Goal: Task Accomplishment & Management: Manage account settings

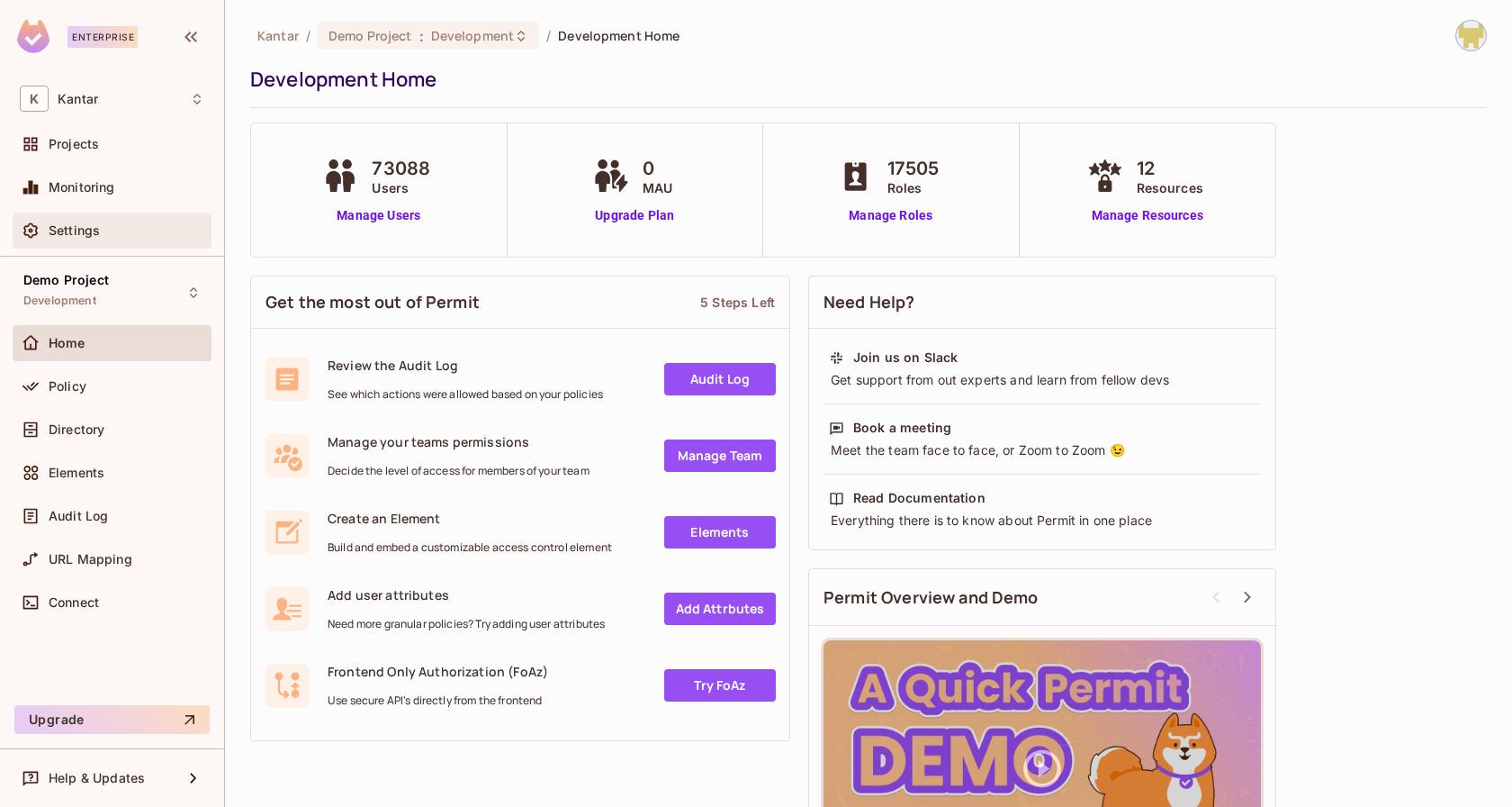
click at [107, 239] on div "Settings" at bounding box center [112, 231] width 185 height 22
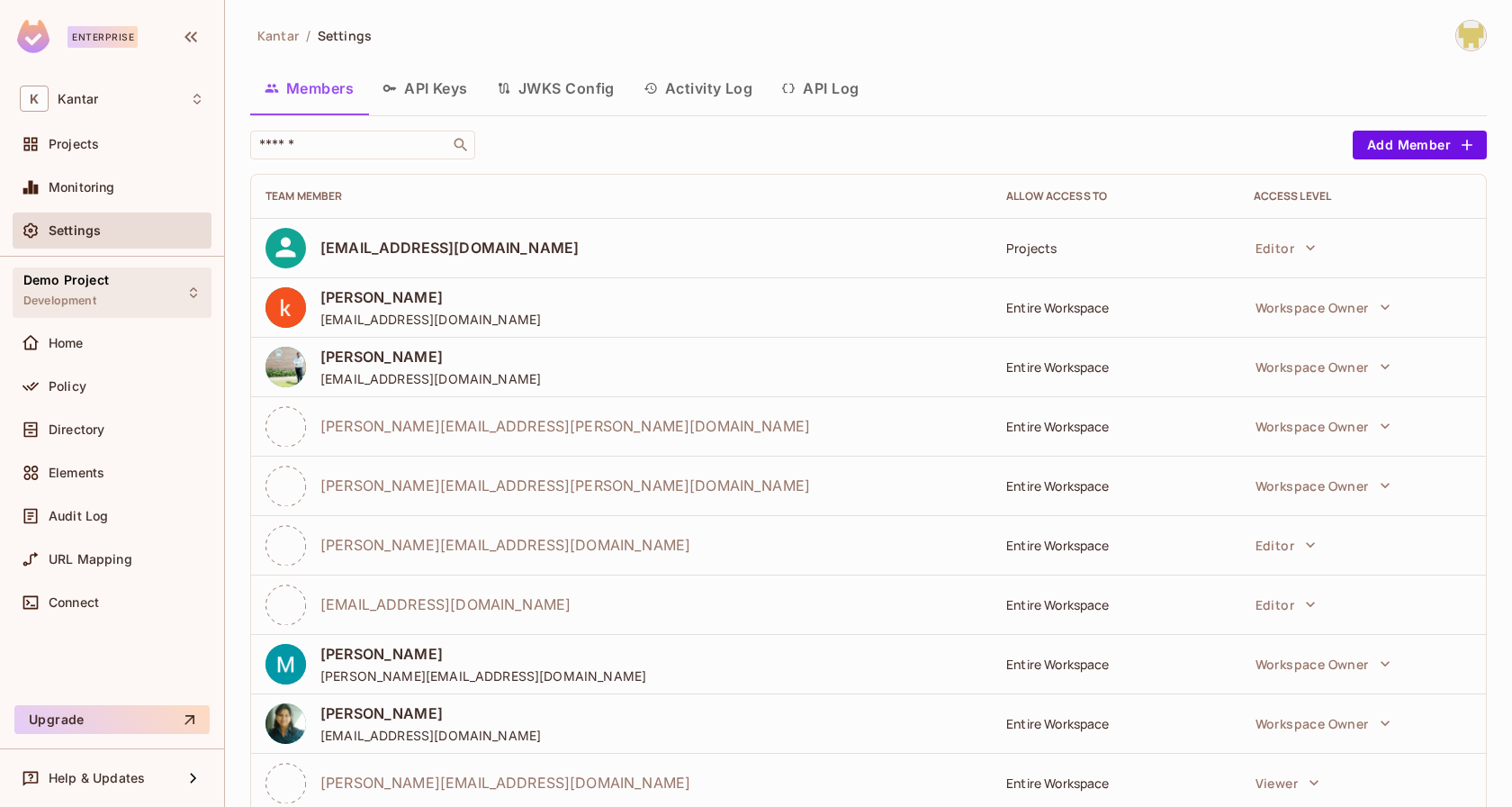
click at [94, 280] on span "Demo Project" at bounding box center [65, 280] width 85 height 15
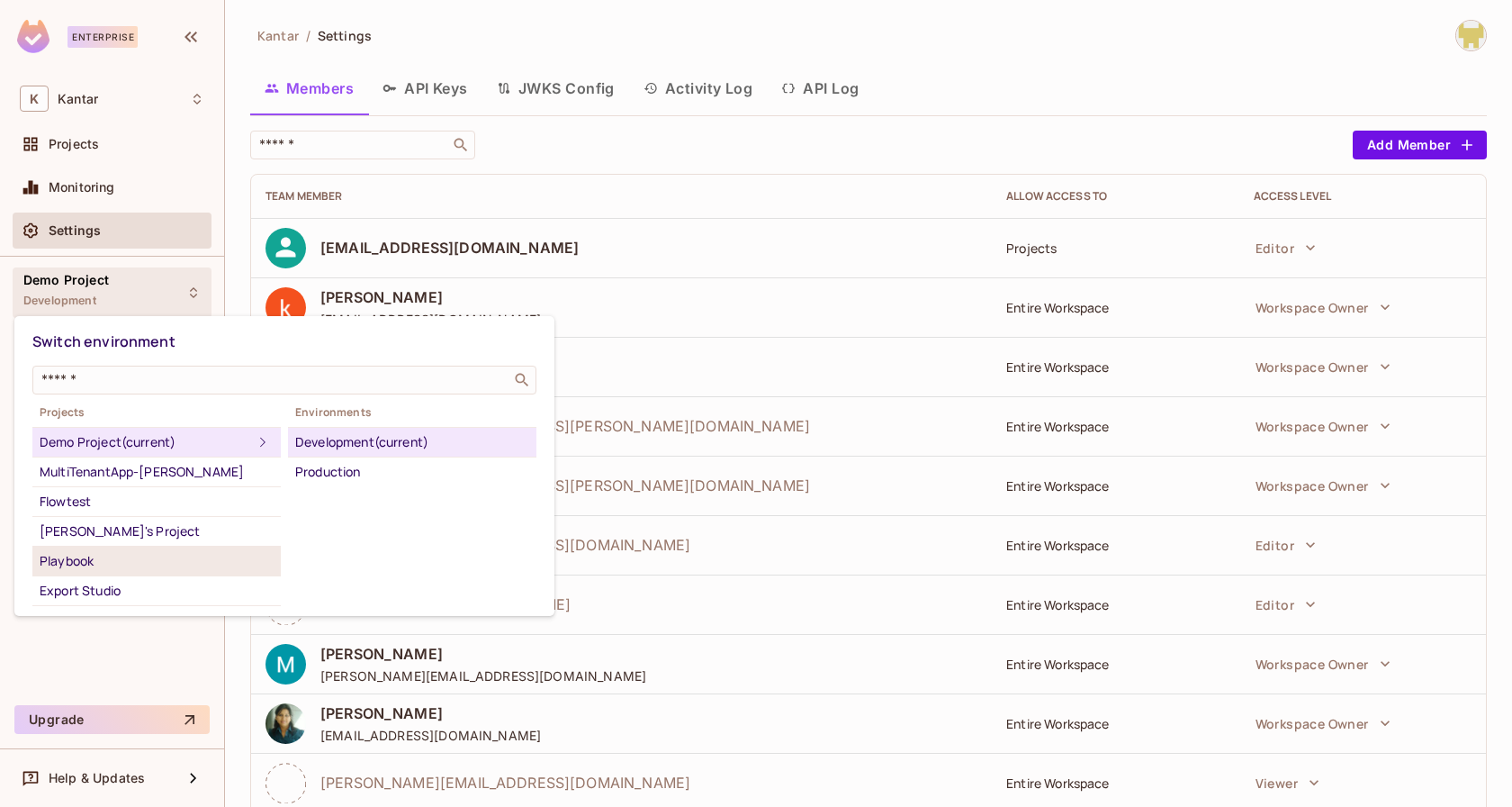
click at [146, 567] on div "Playbook" at bounding box center [156, 562] width 234 height 22
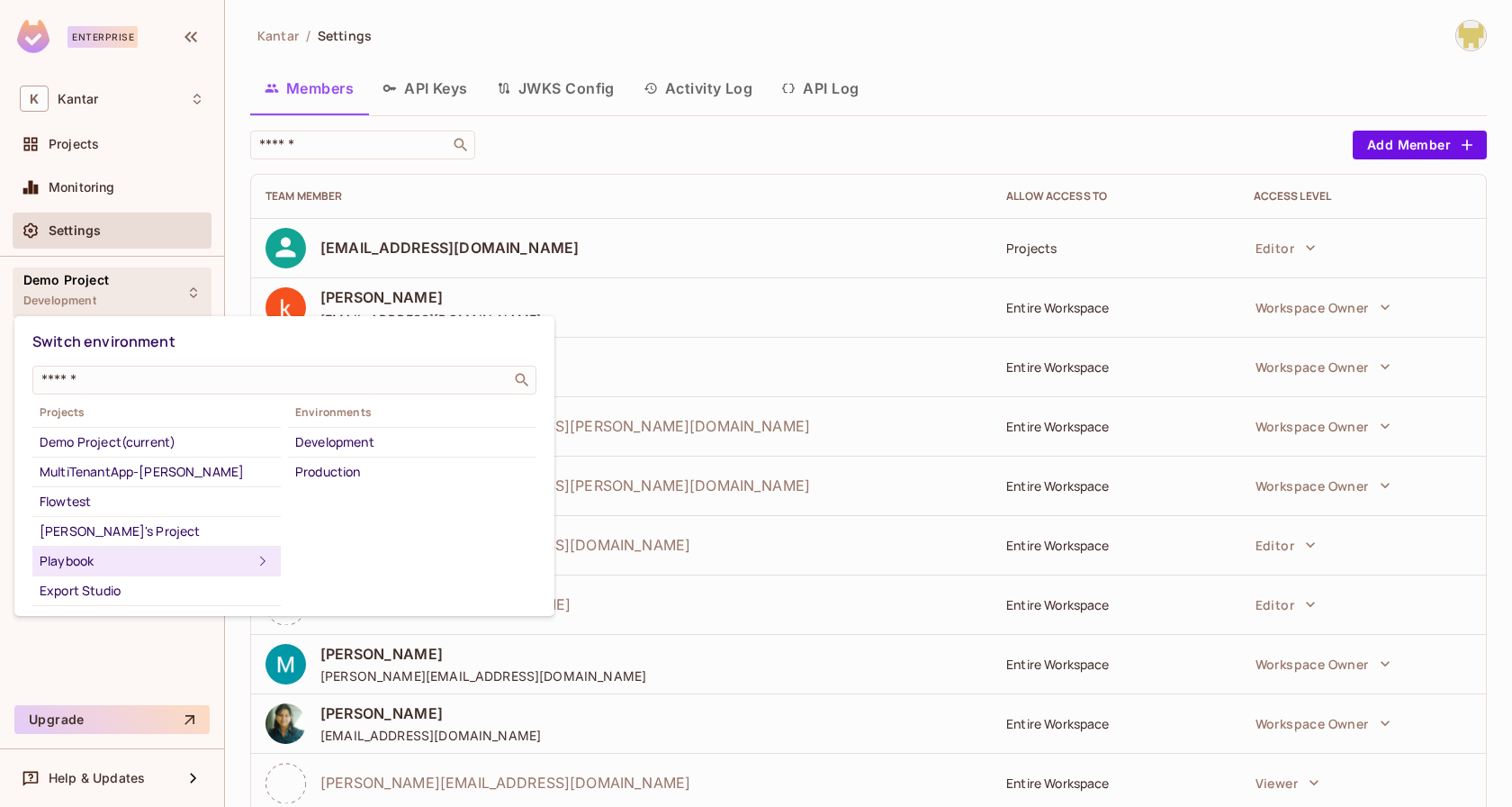
click at [343, 431] on div "Development" at bounding box center [412, 442] width 234 height 22
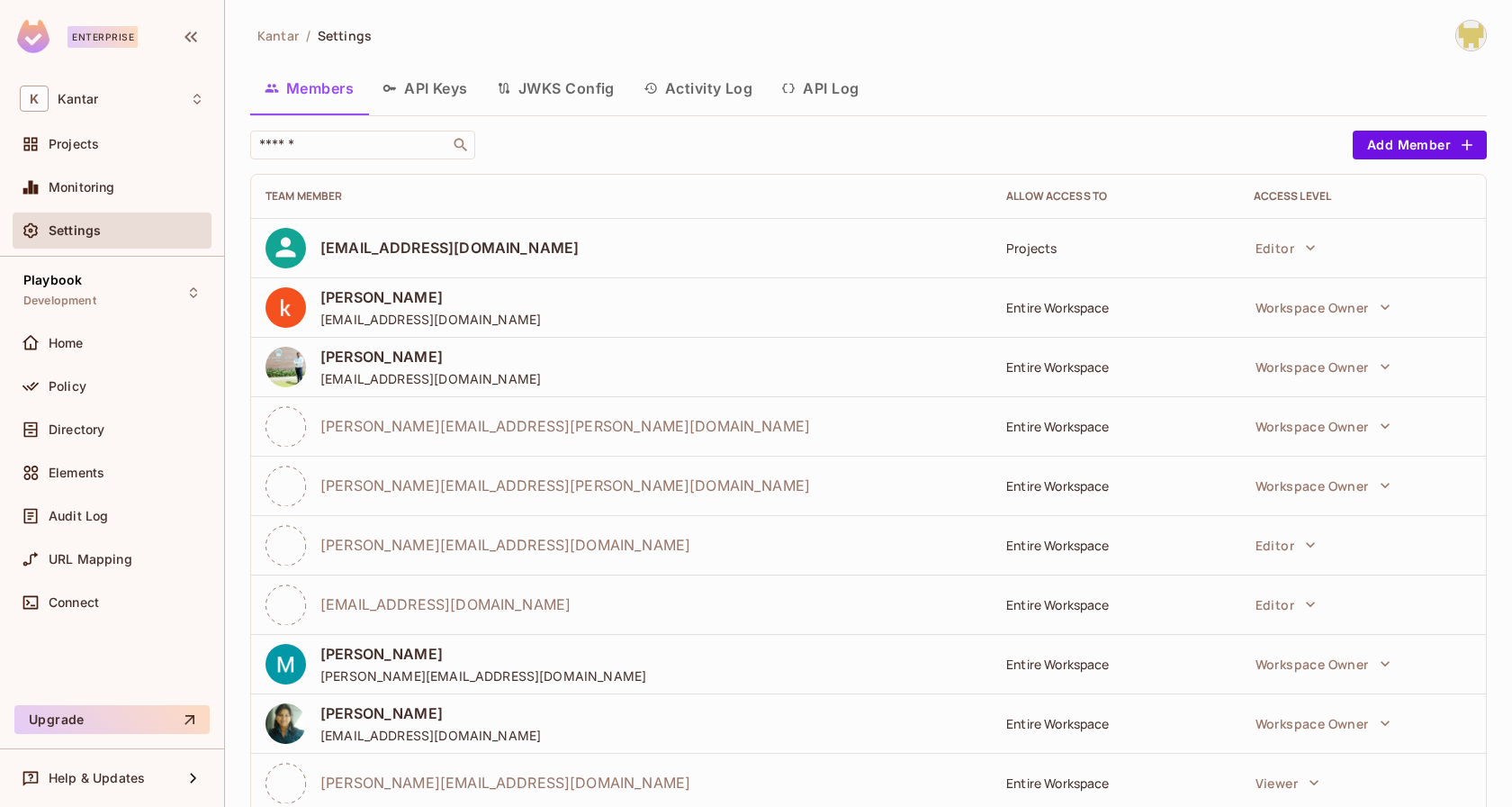
click at [545, 39] on div "Kantar / Settings" at bounding box center [868, 36] width 1236 height 31
click at [432, 87] on button "API Keys" at bounding box center [425, 88] width 114 height 45
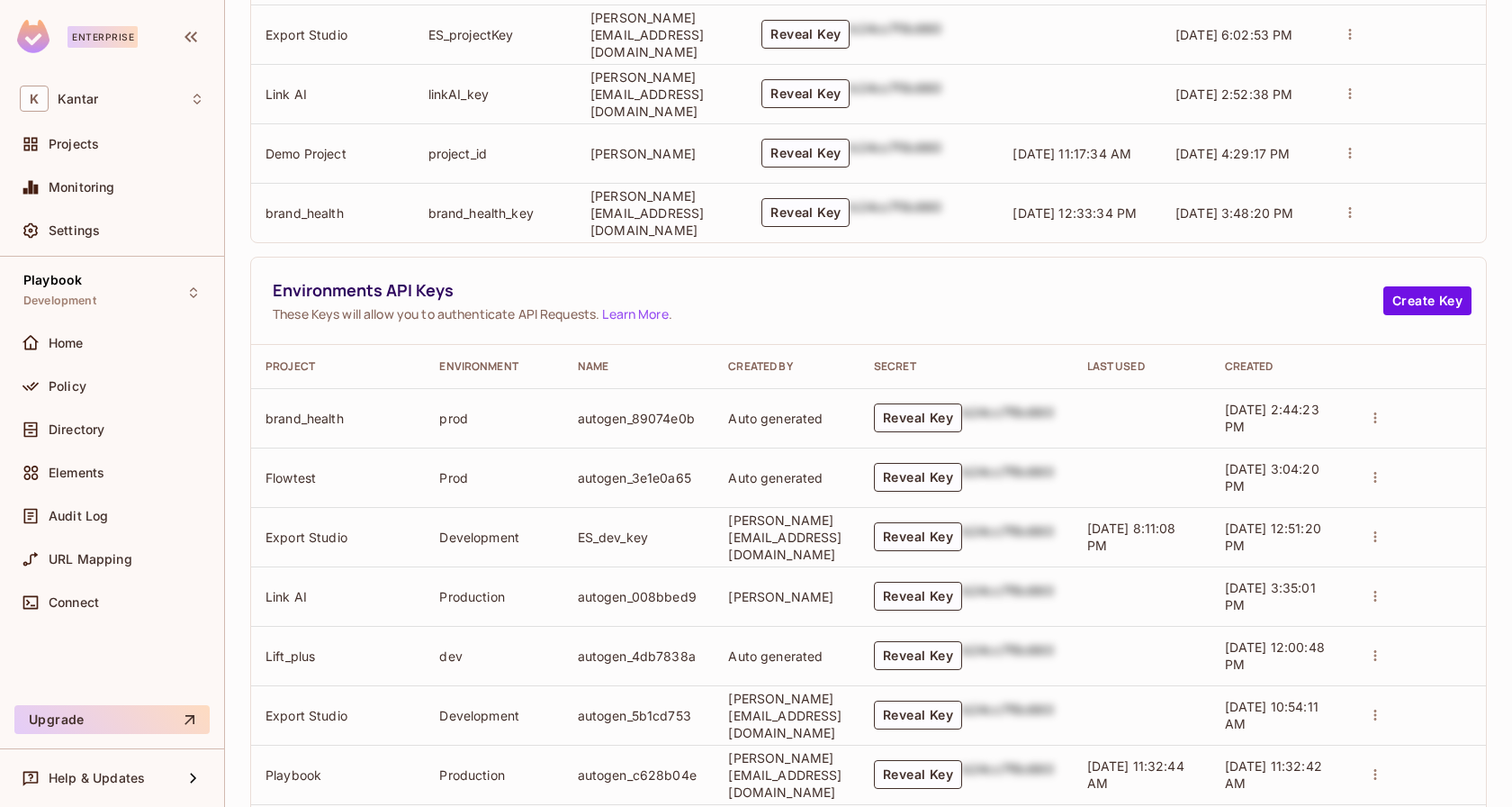
scroll to position [868, 0]
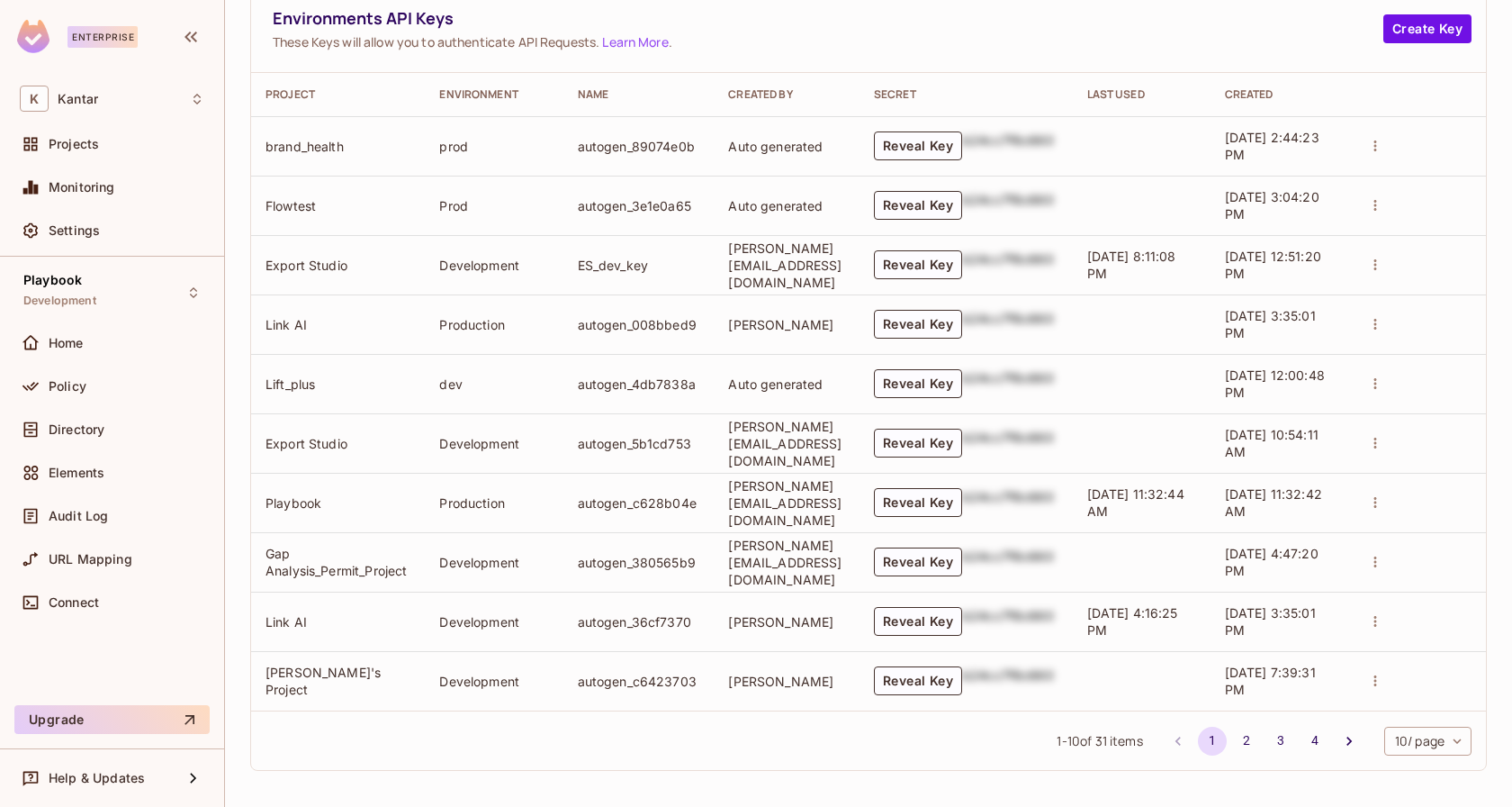
click at [1422, 733] on body "Enterprise K Kantar Projects Monitoring Settings Playbook Development Home Poli…" at bounding box center [756, 404] width 1512 height 807
click at [1409, 767] on li "100 / page" at bounding box center [1426, 766] width 91 height 38
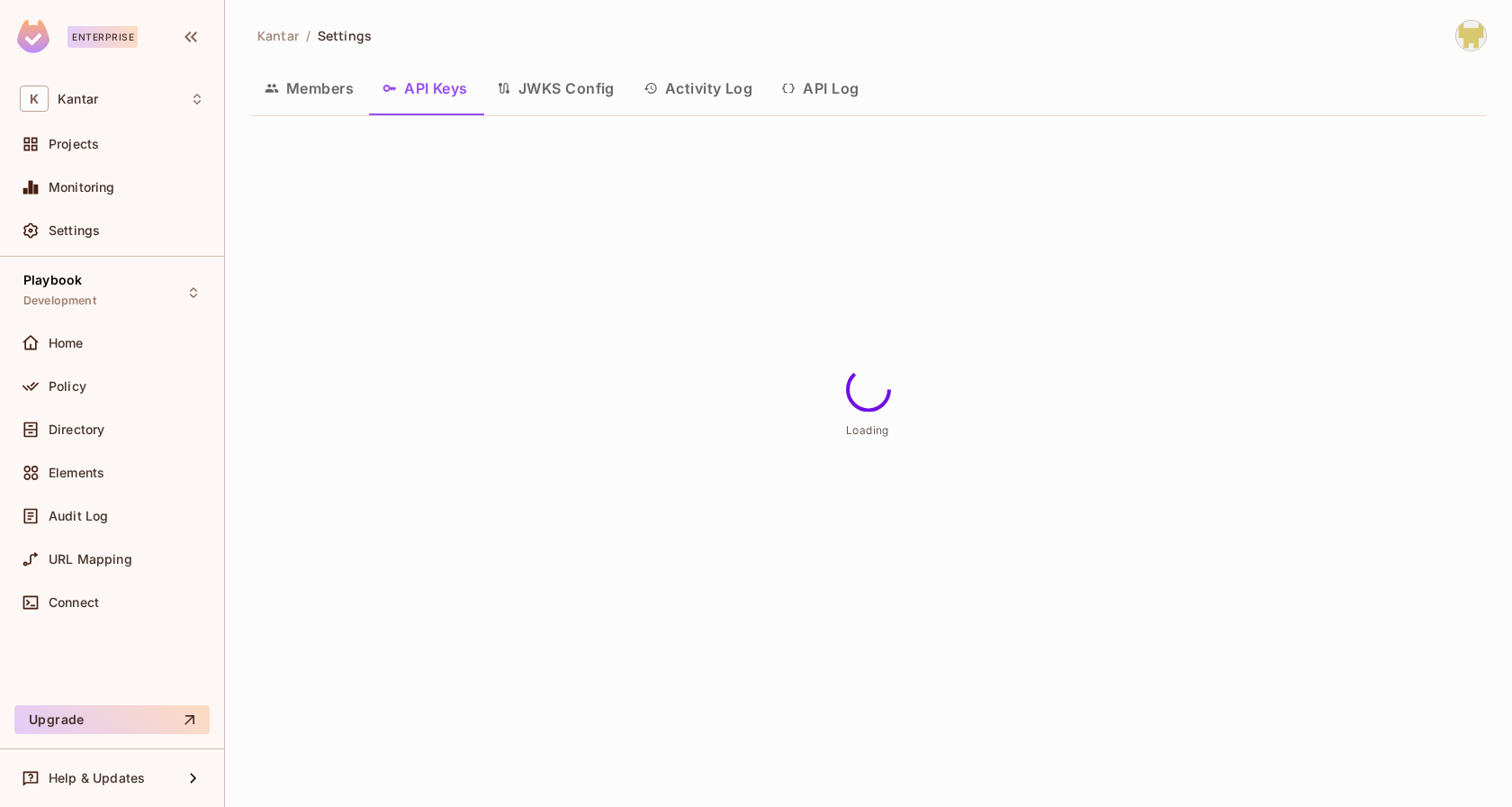
scroll to position [0, 0]
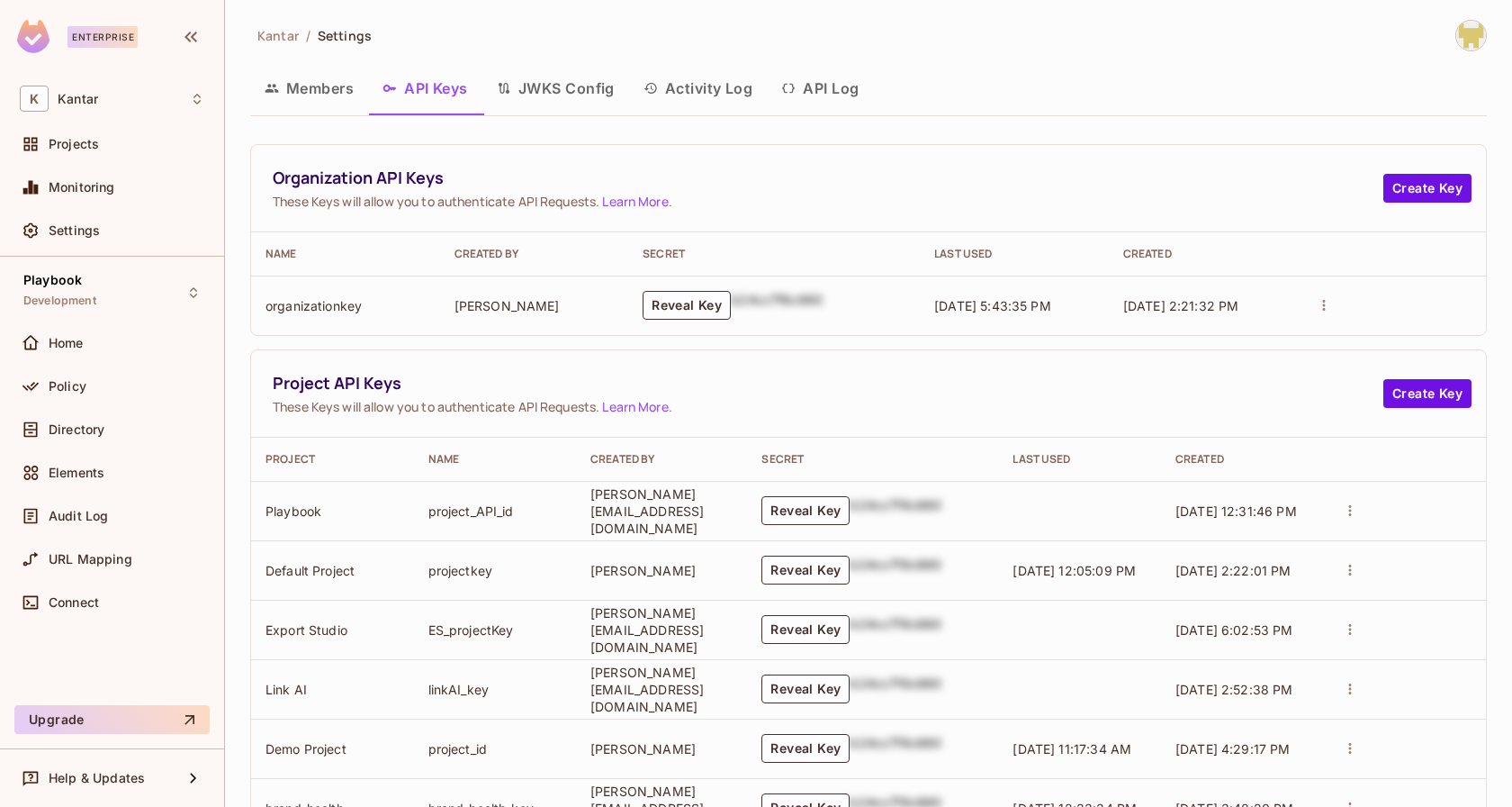
click at [878, 180] on span "Organization API Keys" at bounding box center [828, 177] width 1111 height 22
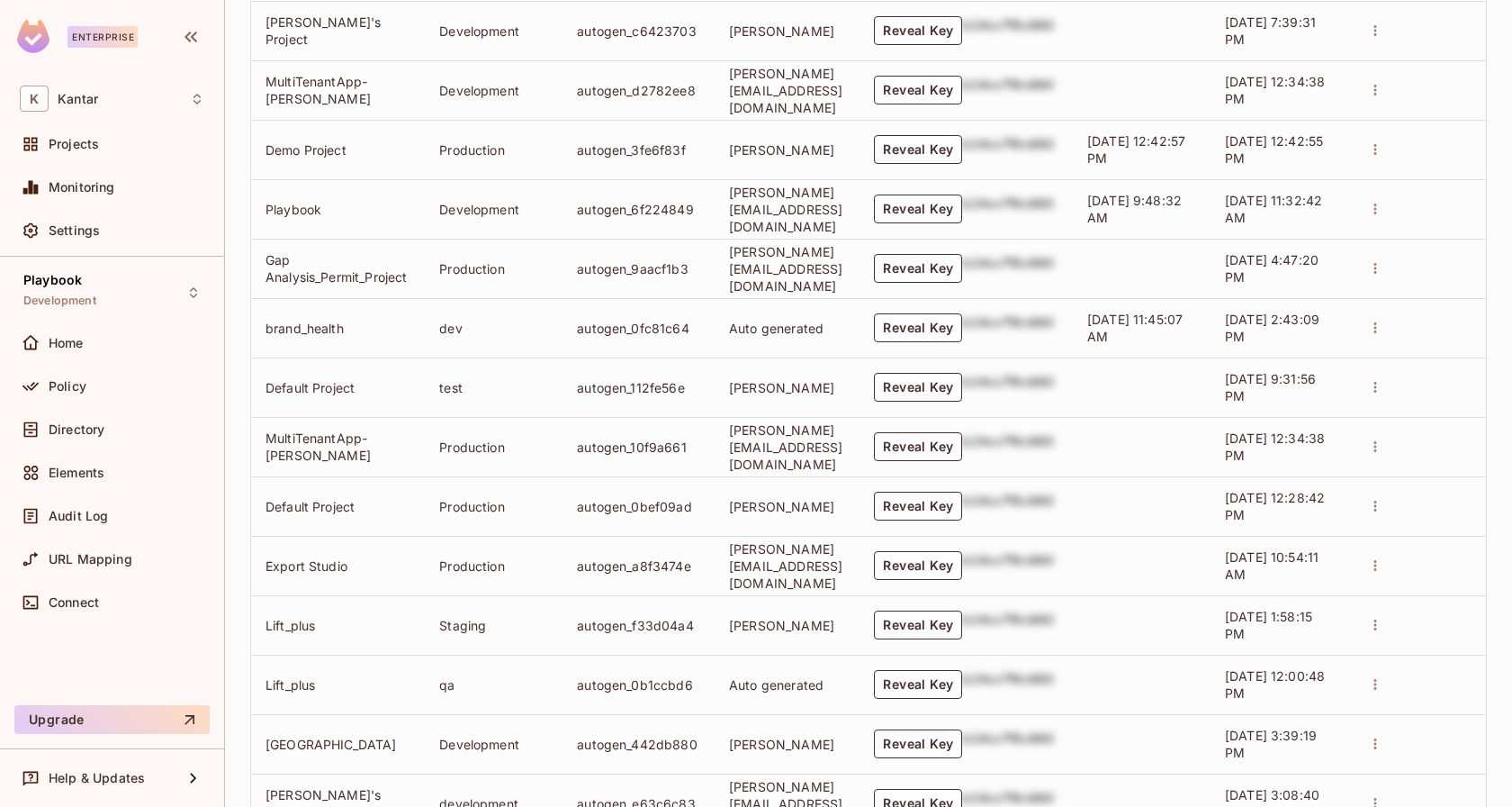
scroll to position [1523, 0]
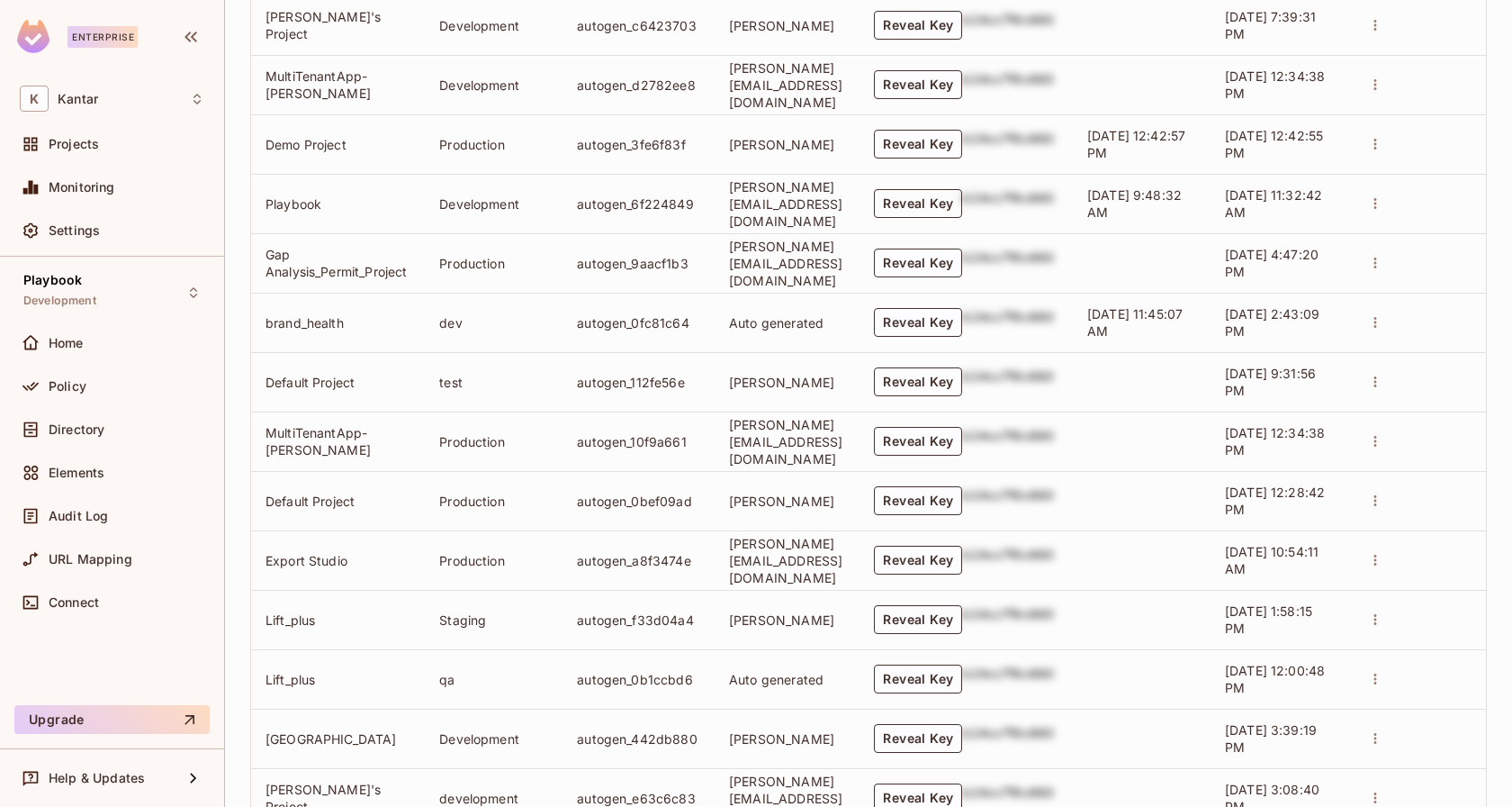
click at [963, 199] on button "Reveal Key" at bounding box center [918, 203] width 88 height 28
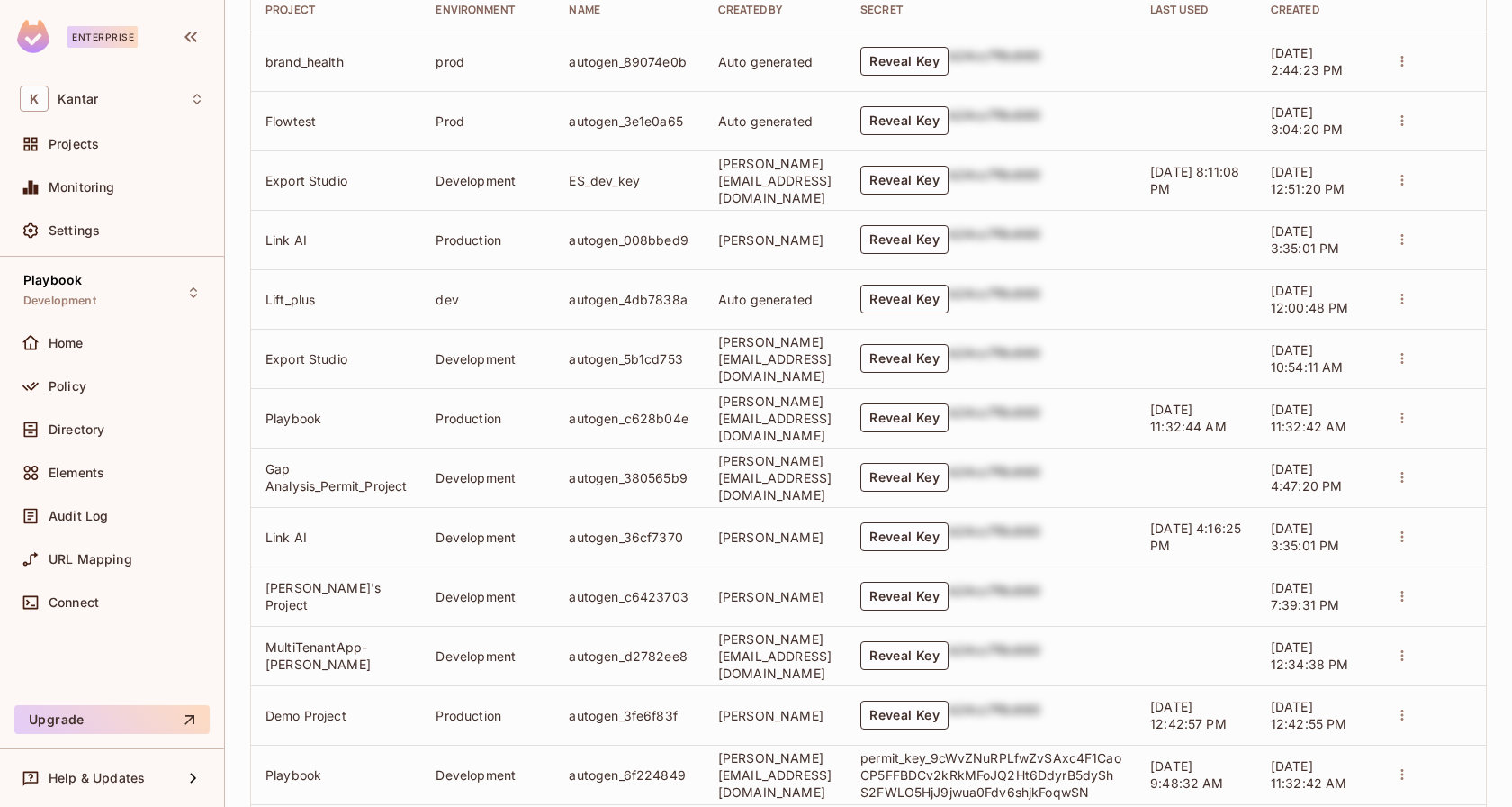
scroll to position [947, 0]
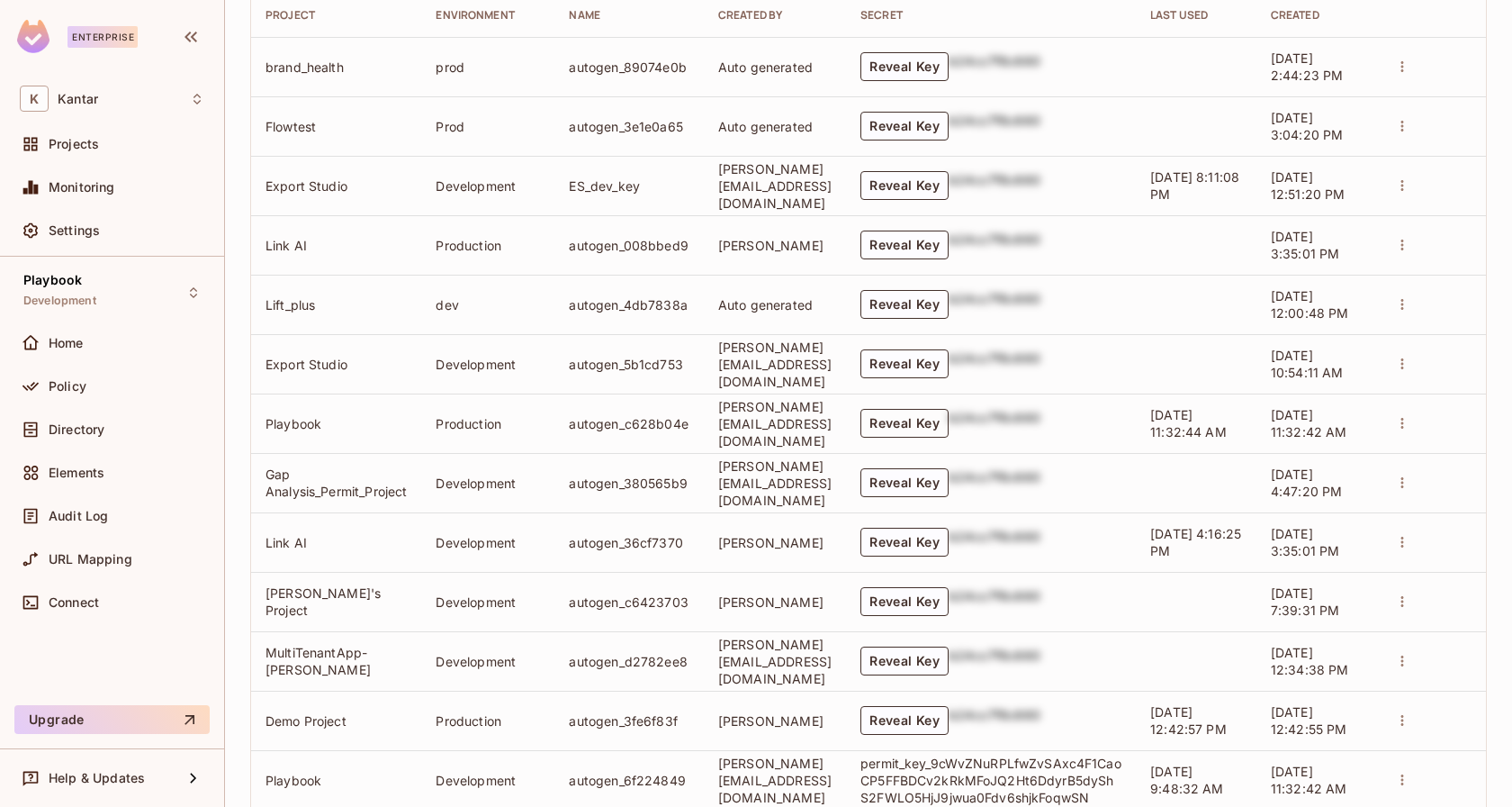
click at [949, 426] on button "Reveal Key" at bounding box center [905, 423] width 88 height 28
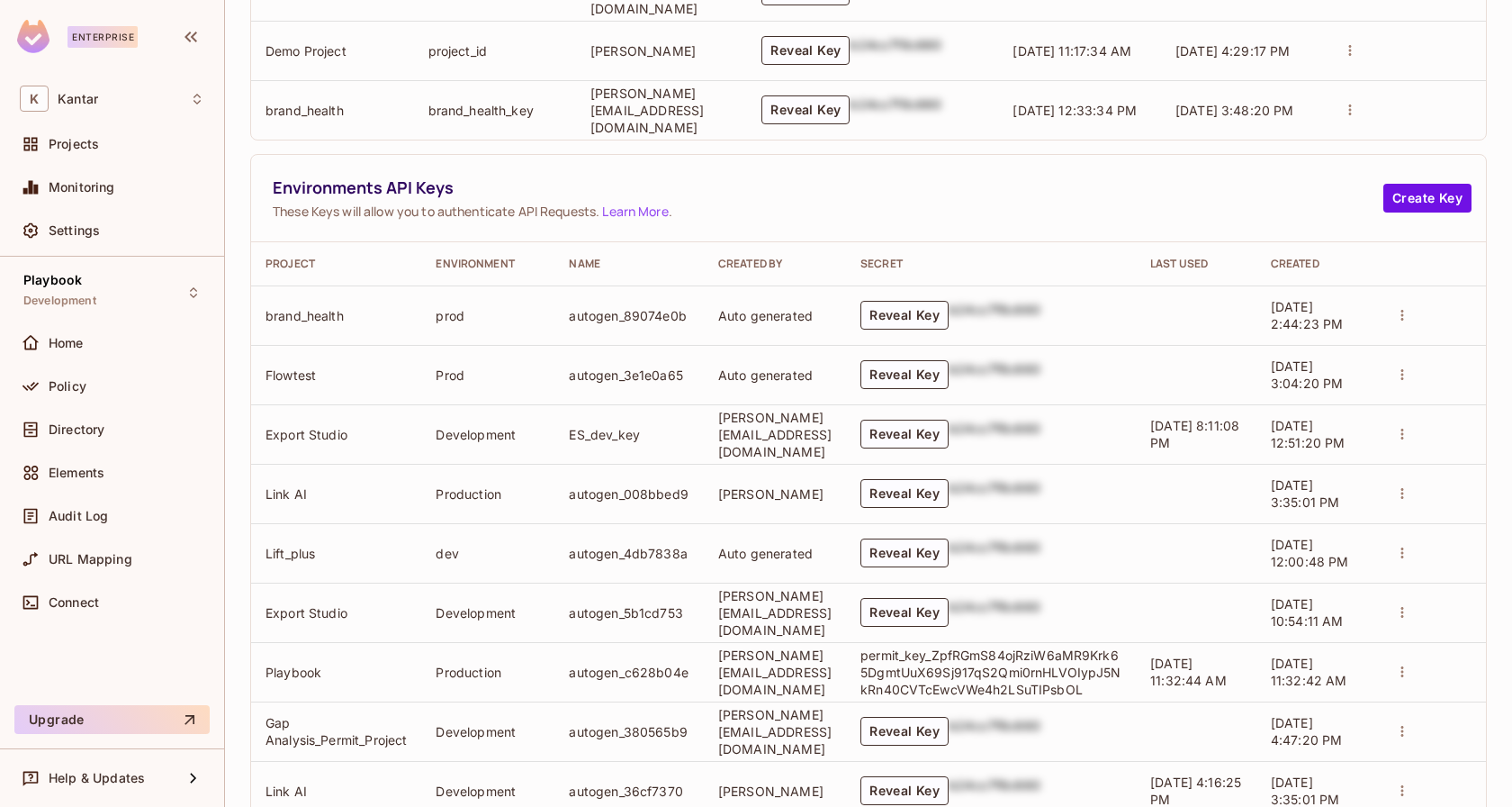
scroll to position [696, 0]
click at [97, 381] on div "Policy" at bounding box center [127, 387] width 156 height 15
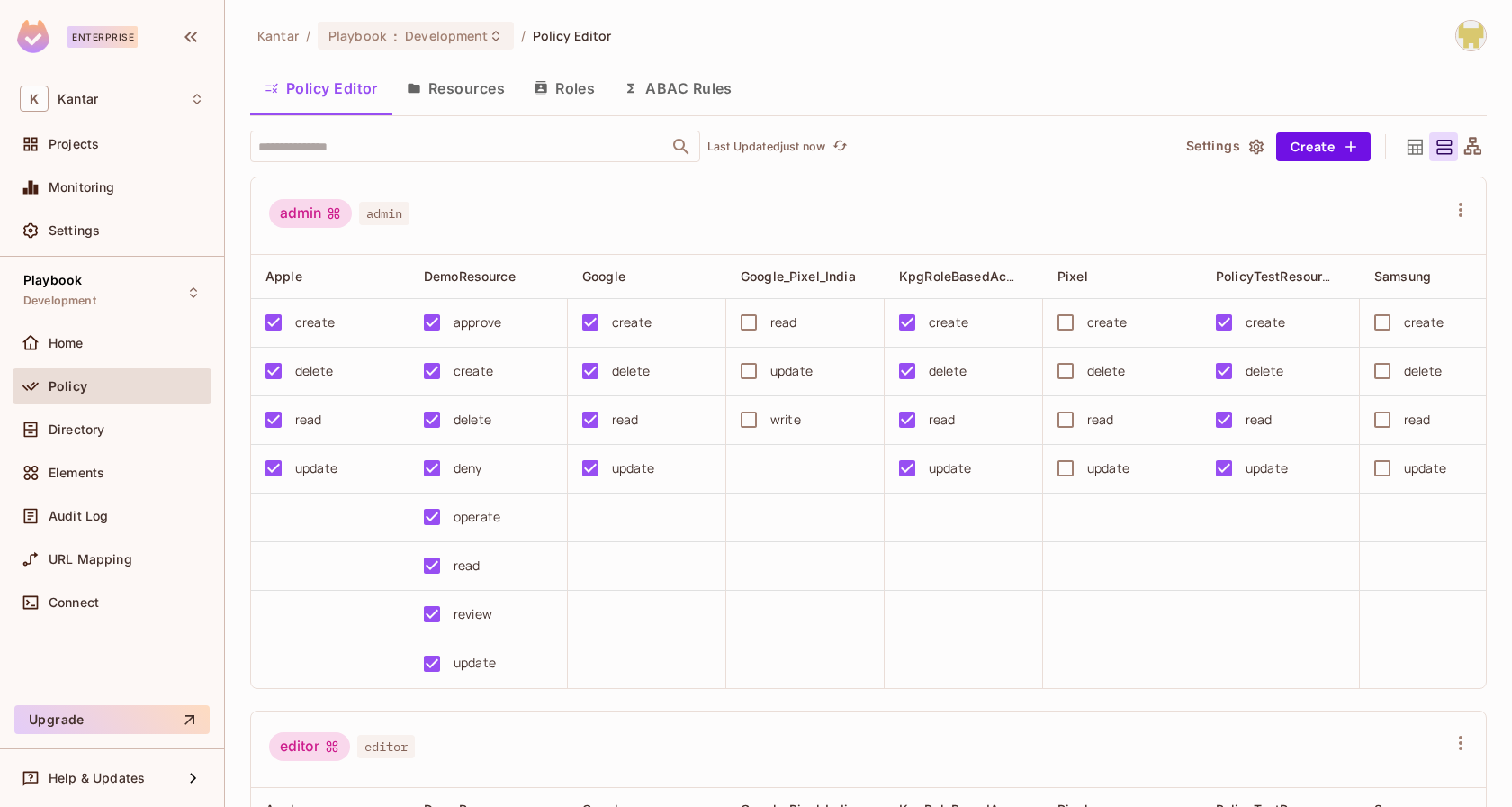
click at [1407, 145] on icon at bounding box center [1416, 147] width 22 height 22
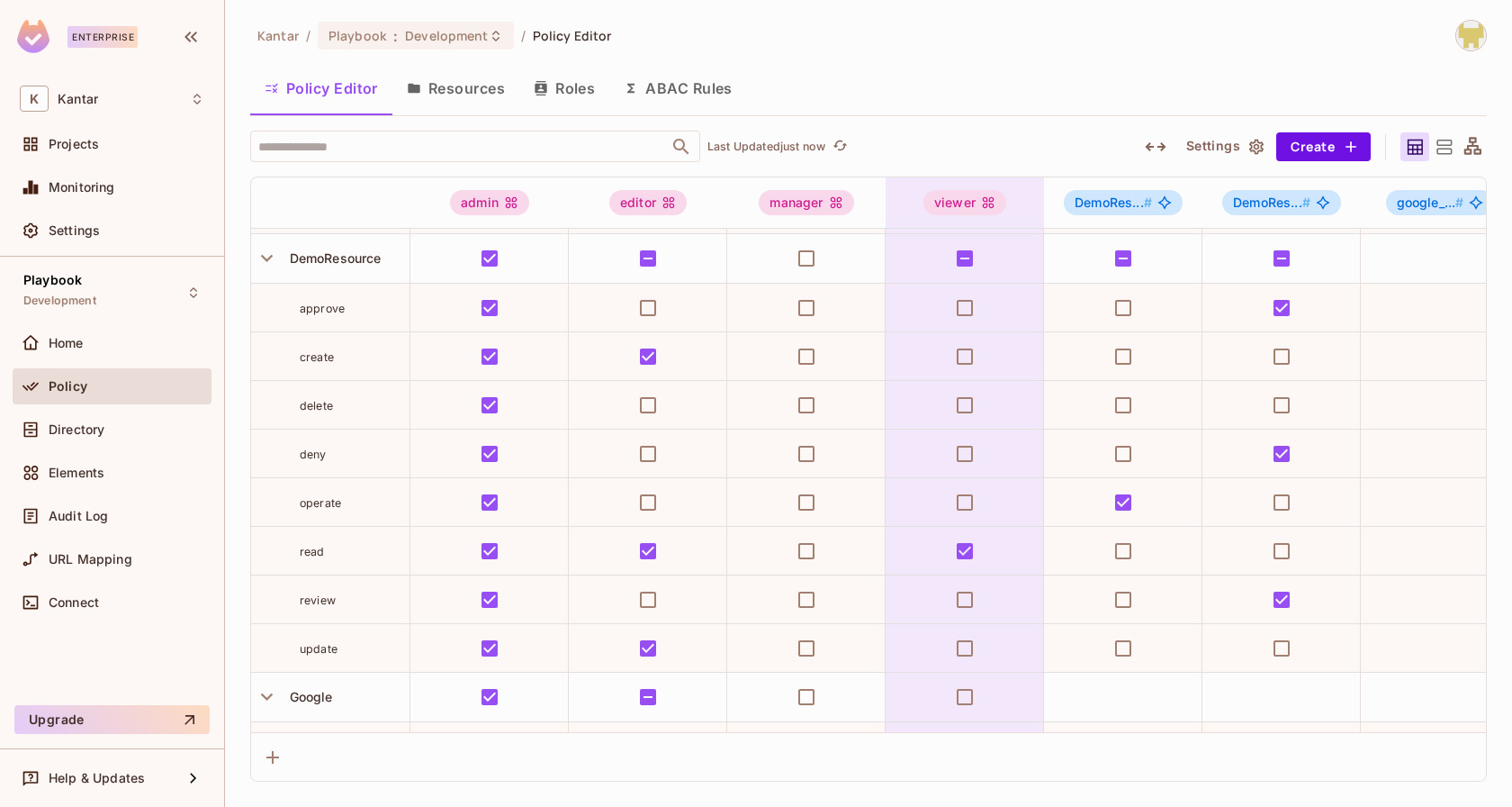
scroll to position [248, 0]
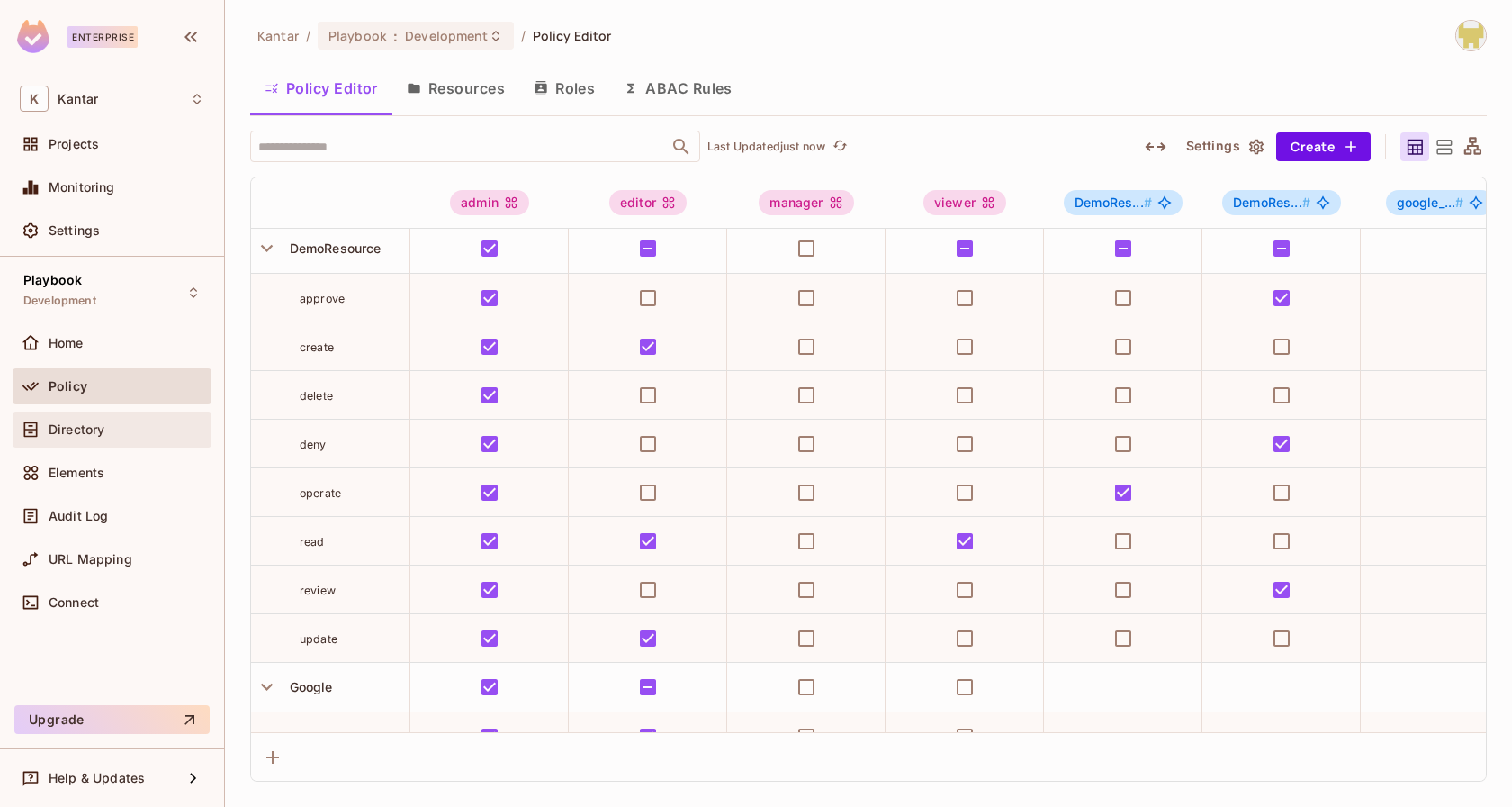
click at [56, 423] on span "Directory" at bounding box center [76, 430] width 56 height 15
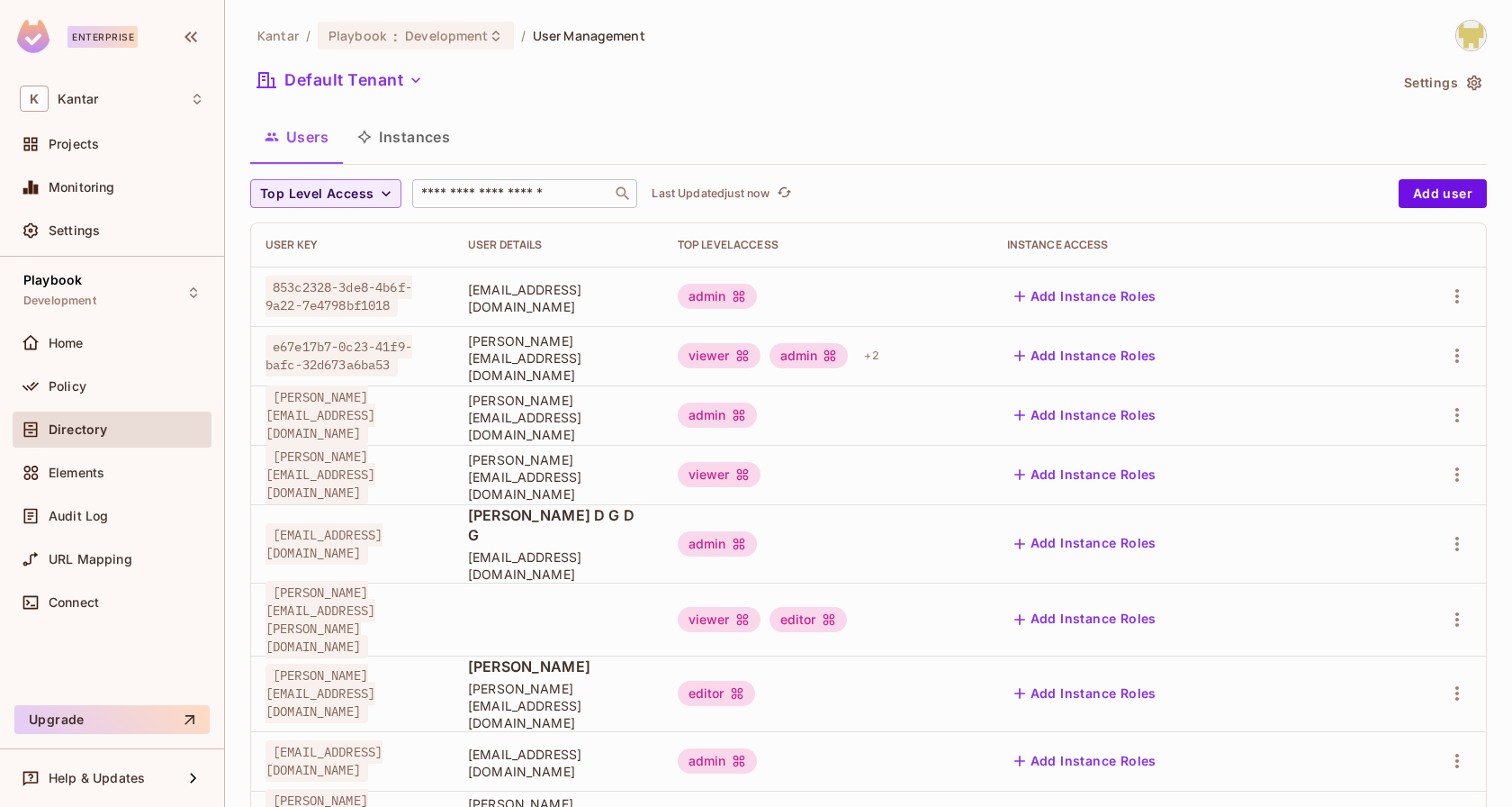
click at [475, 191] on input "text" at bounding box center [513, 194] width 189 height 18
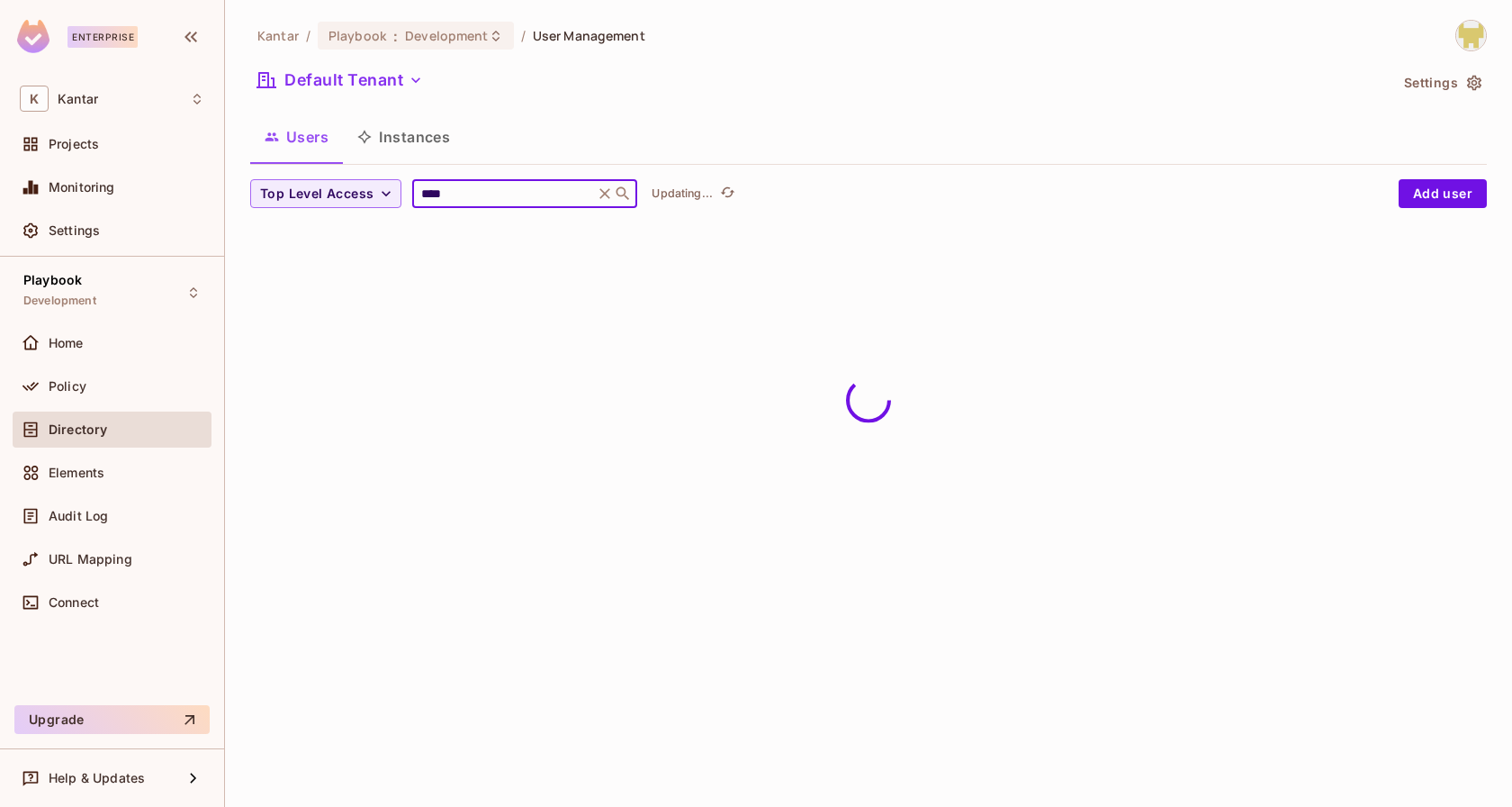
type input "****"
click at [597, 120] on div "Users Instances" at bounding box center [868, 136] width 1236 height 45
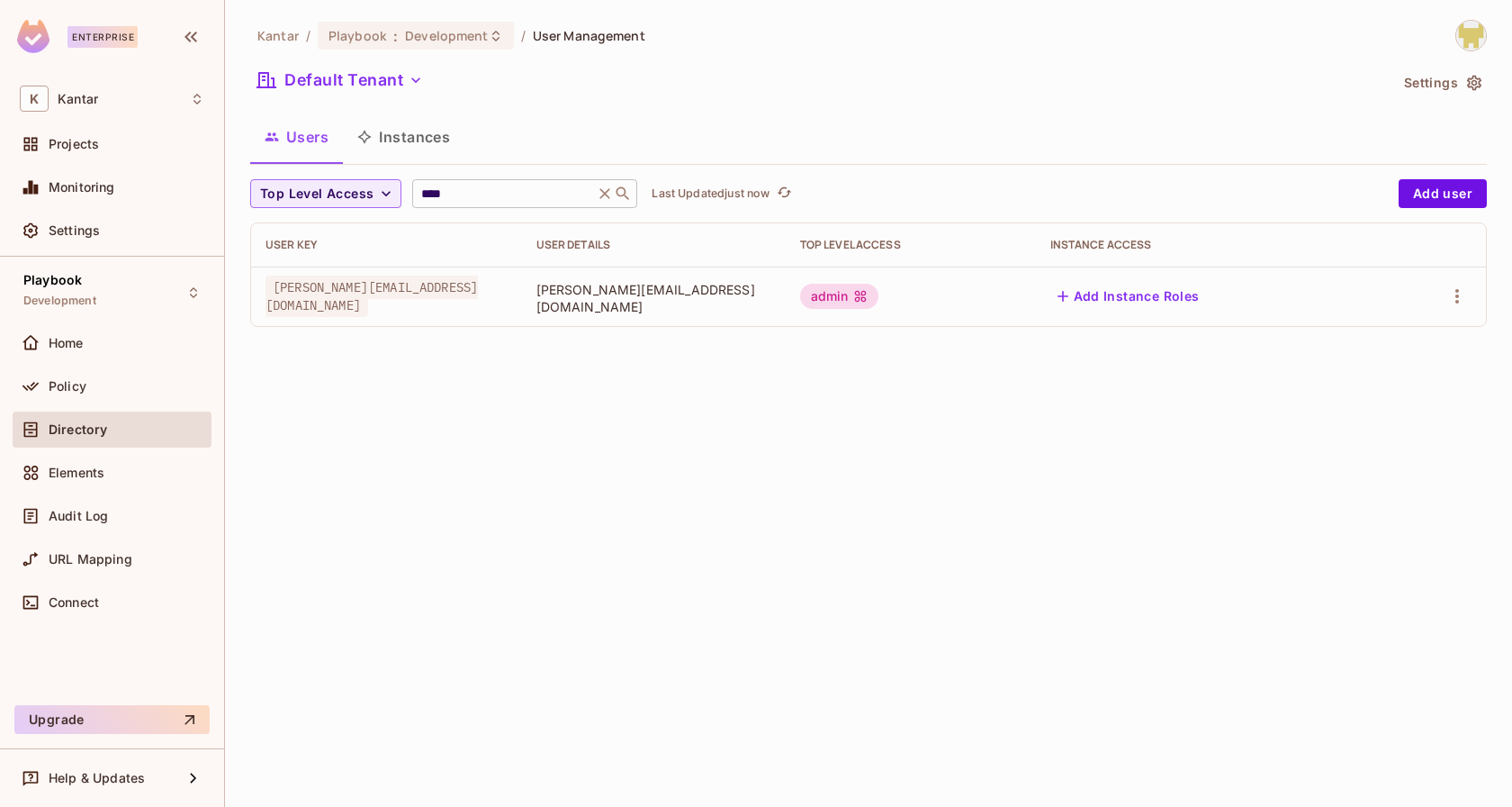
click at [537, 200] on input "****" at bounding box center [503, 194] width 171 height 18
click at [604, 146] on div "Users Instances" at bounding box center [868, 136] width 1236 height 45
drag, startPoint x: 626, startPoint y: 291, endPoint x: 821, endPoint y: 291, distance: 195.0
click at [772, 291] on span "[PERSON_NAME][EMAIL_ADDRESS][DOMAIN_NAME]" at bounding box center [654, 298] width 235 height 34
copy span "[PERSON_NAME][EMAIL_ADDRESS][DOMAIN_NAME]"
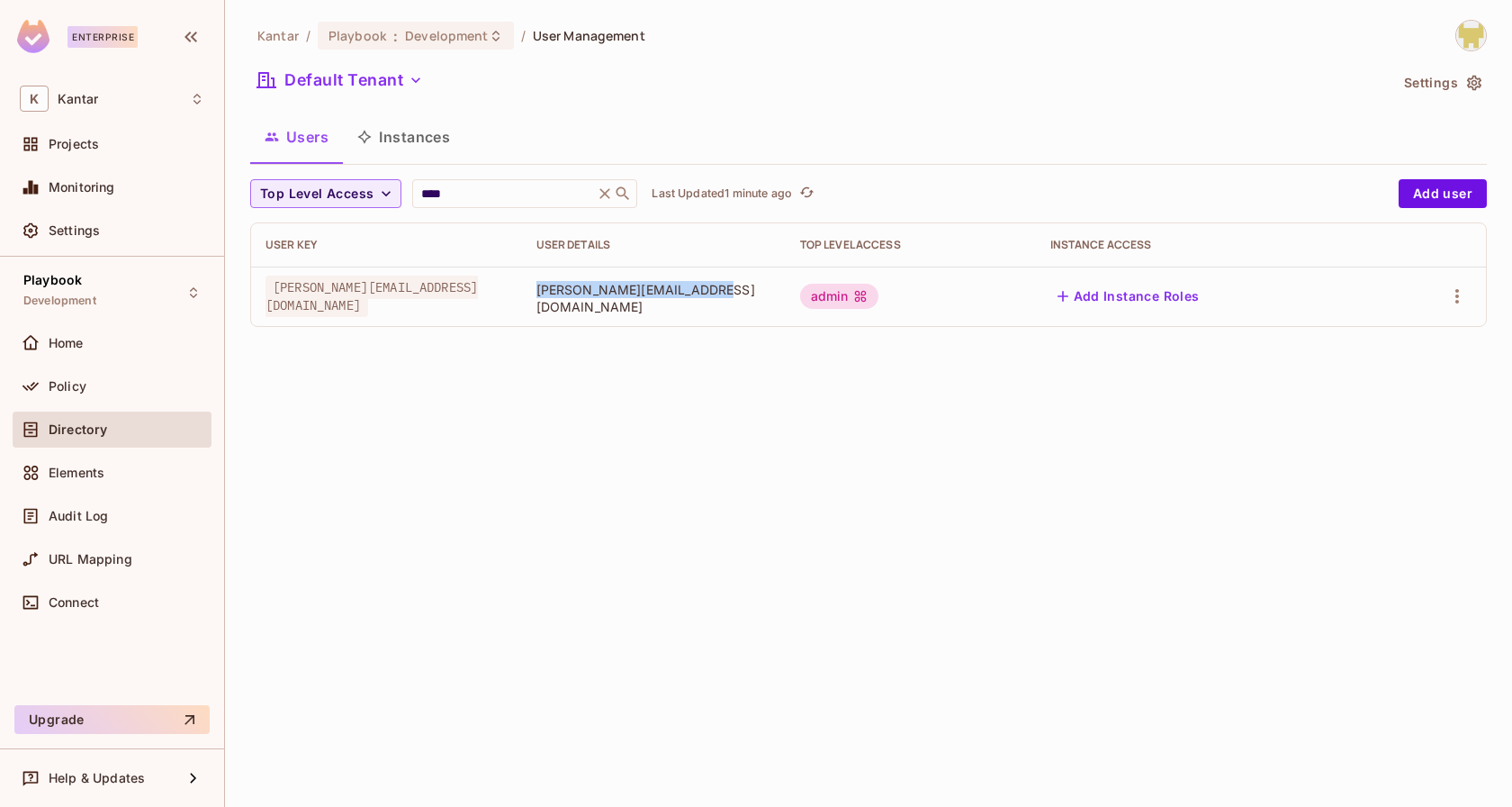
click at [795, 360] on div "Kantar / Playbook : Development / User Management Default Tenant Settings Users…" at bounding box center [868, 404] width 1287 height 807
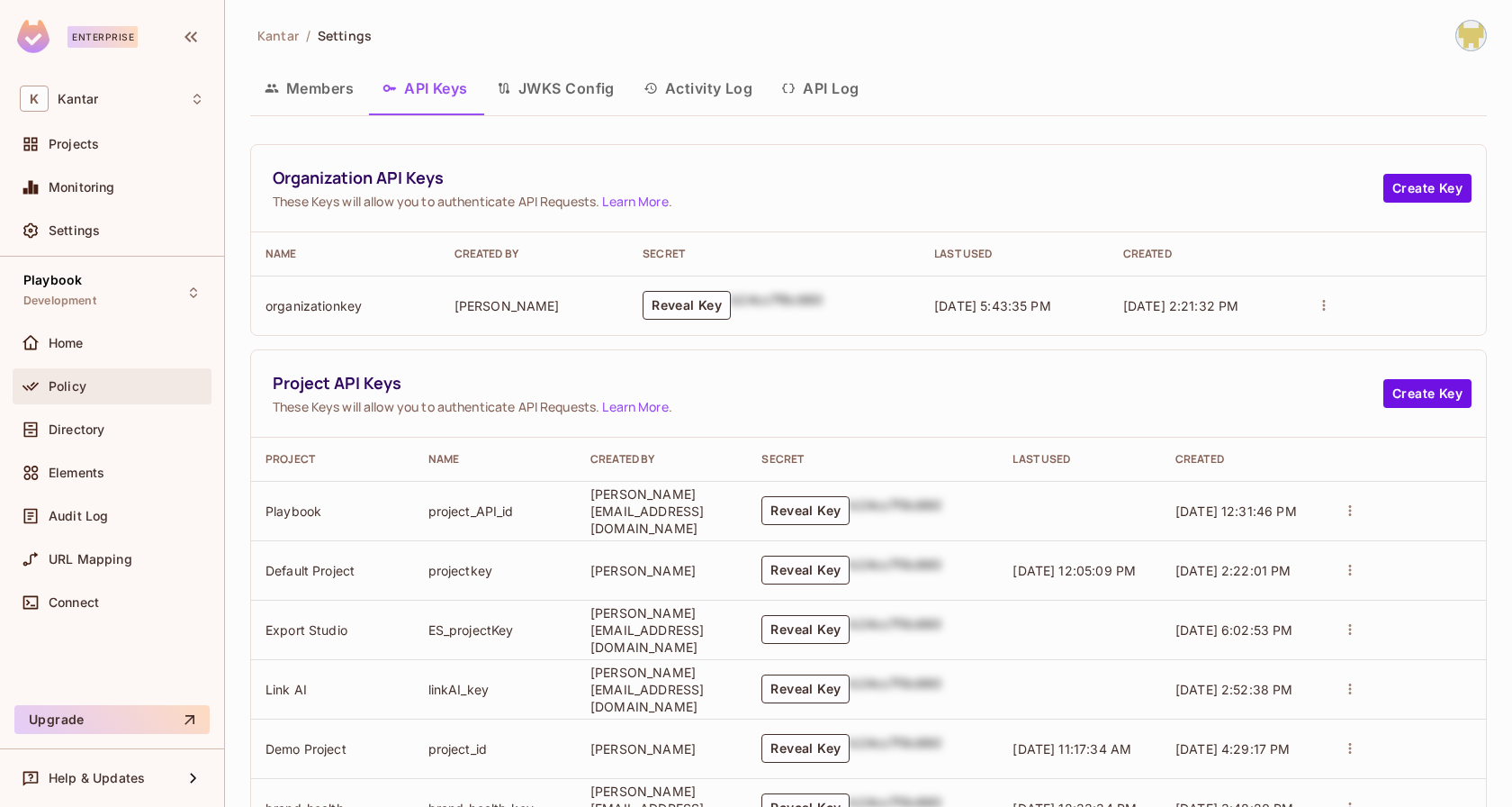
click at [88, 382] on div "Policy" at bounding box center [127, 387] width 156 height 15
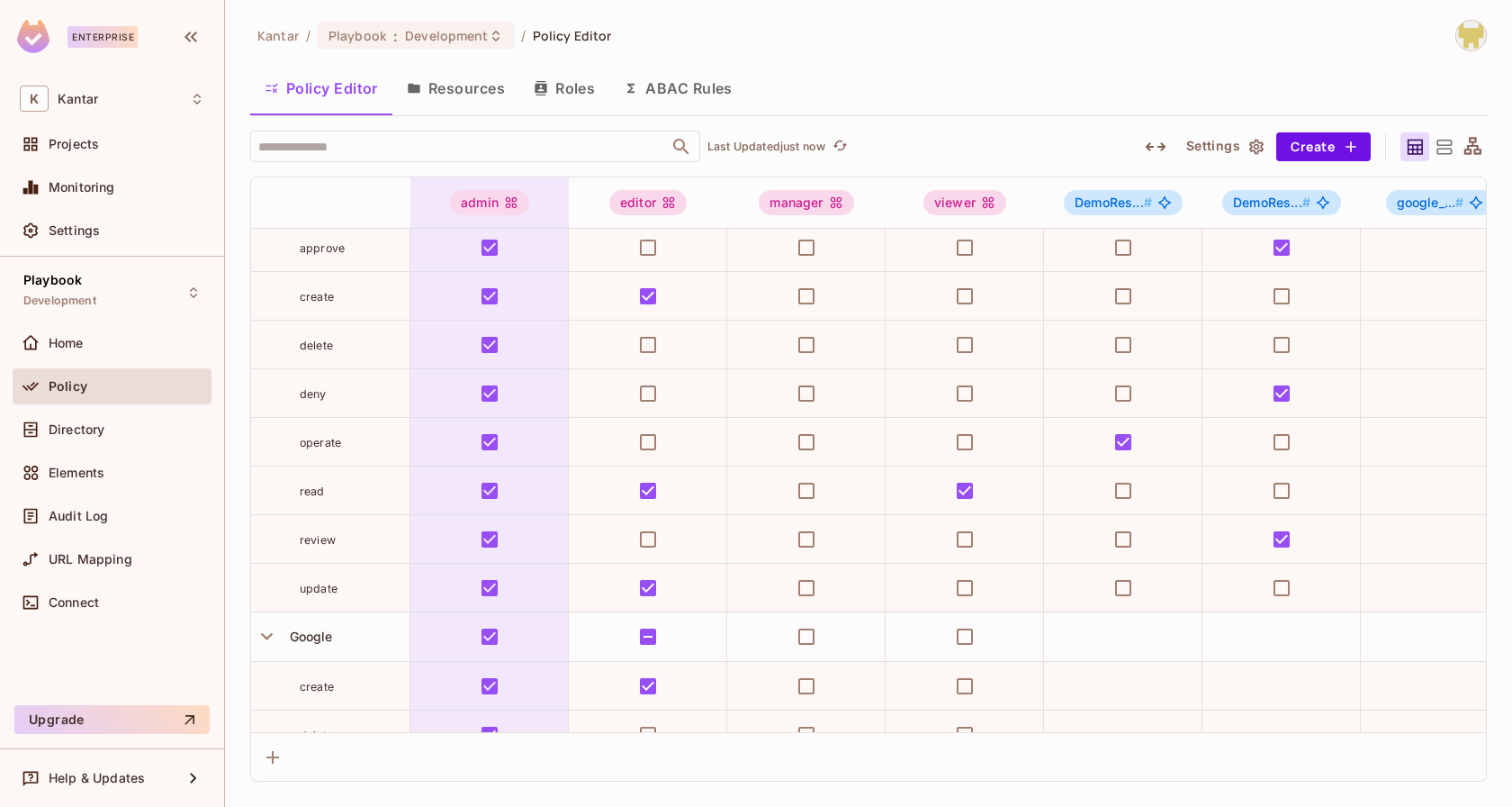
scroll to position [302, 0]
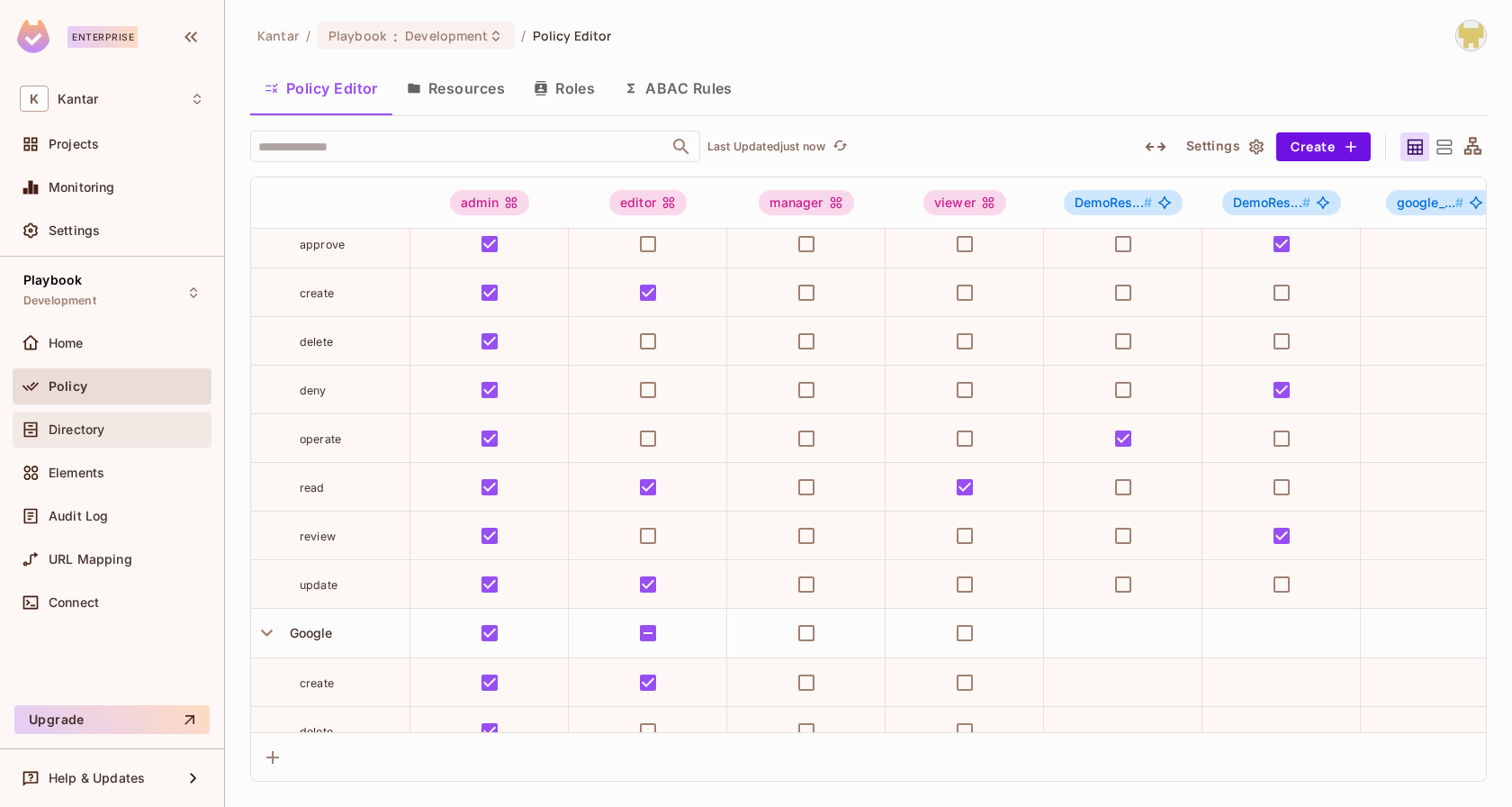
click at [130, 423] on div "Directory" at bounding box center [127, 430] width 156 height 15
